Goal: Navigation & Orientation: Find specific page/section

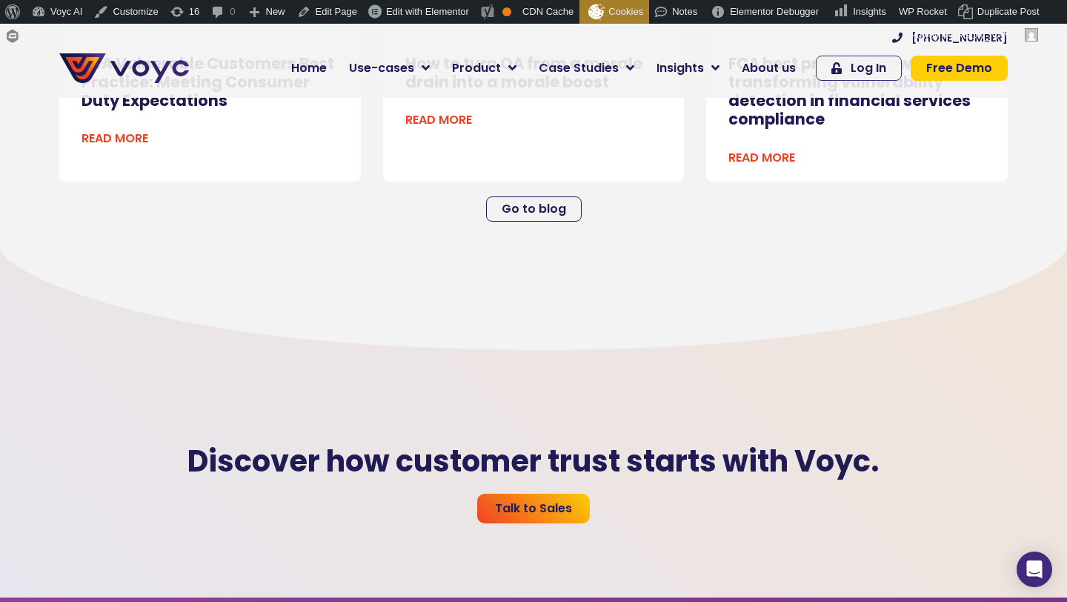
scroll to position [3867, 0]
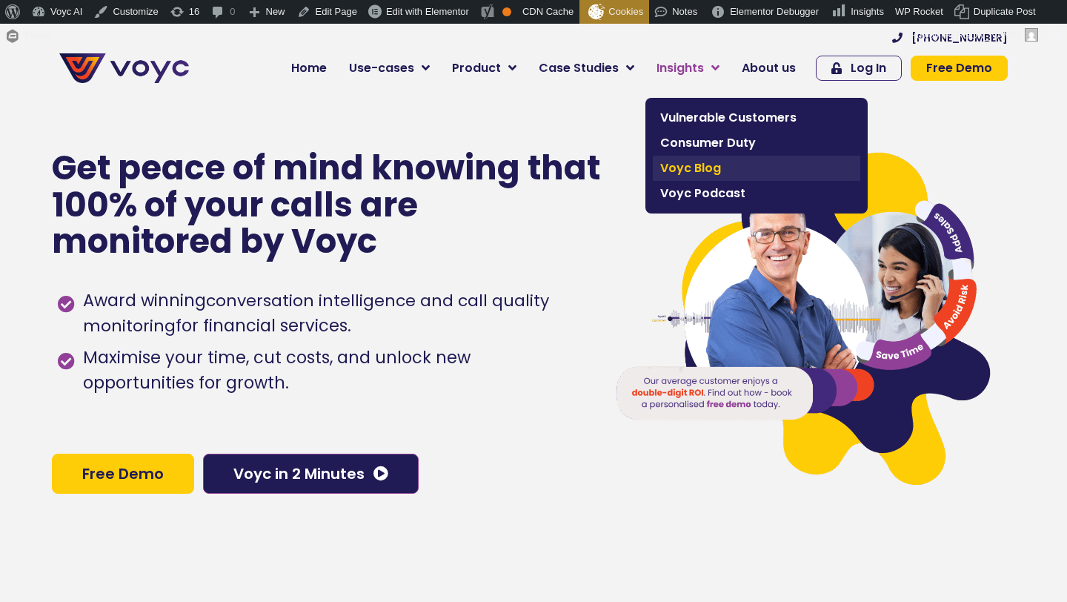
click at [703, 170] on span "Voyc Blog" at bounding box center [756, 168] width 193 height 18
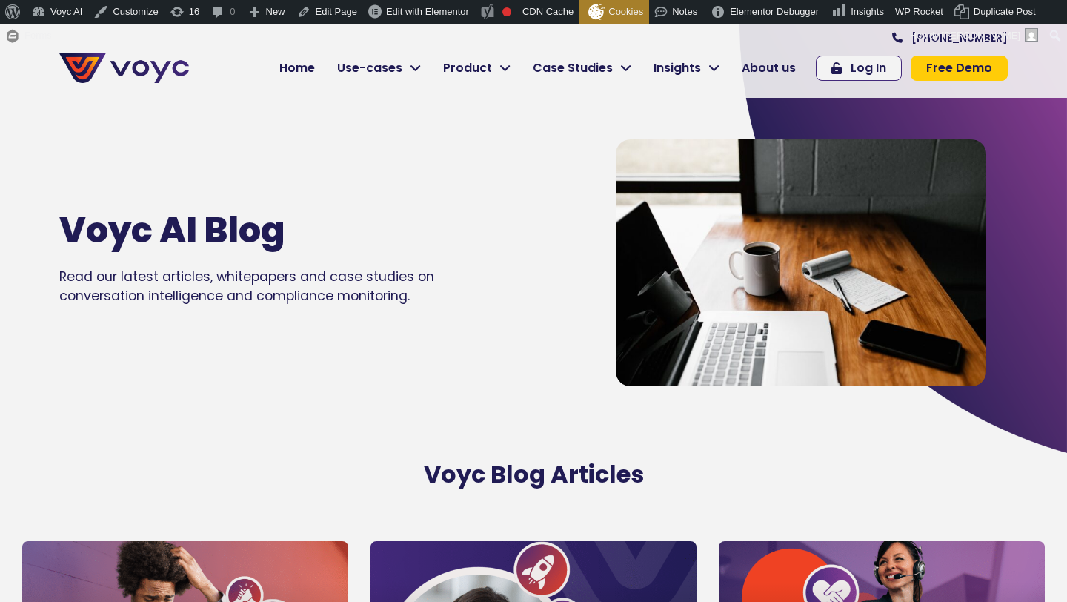
scroll to position [209, 0]
